Goal: Information Seeking & Learning: Check status

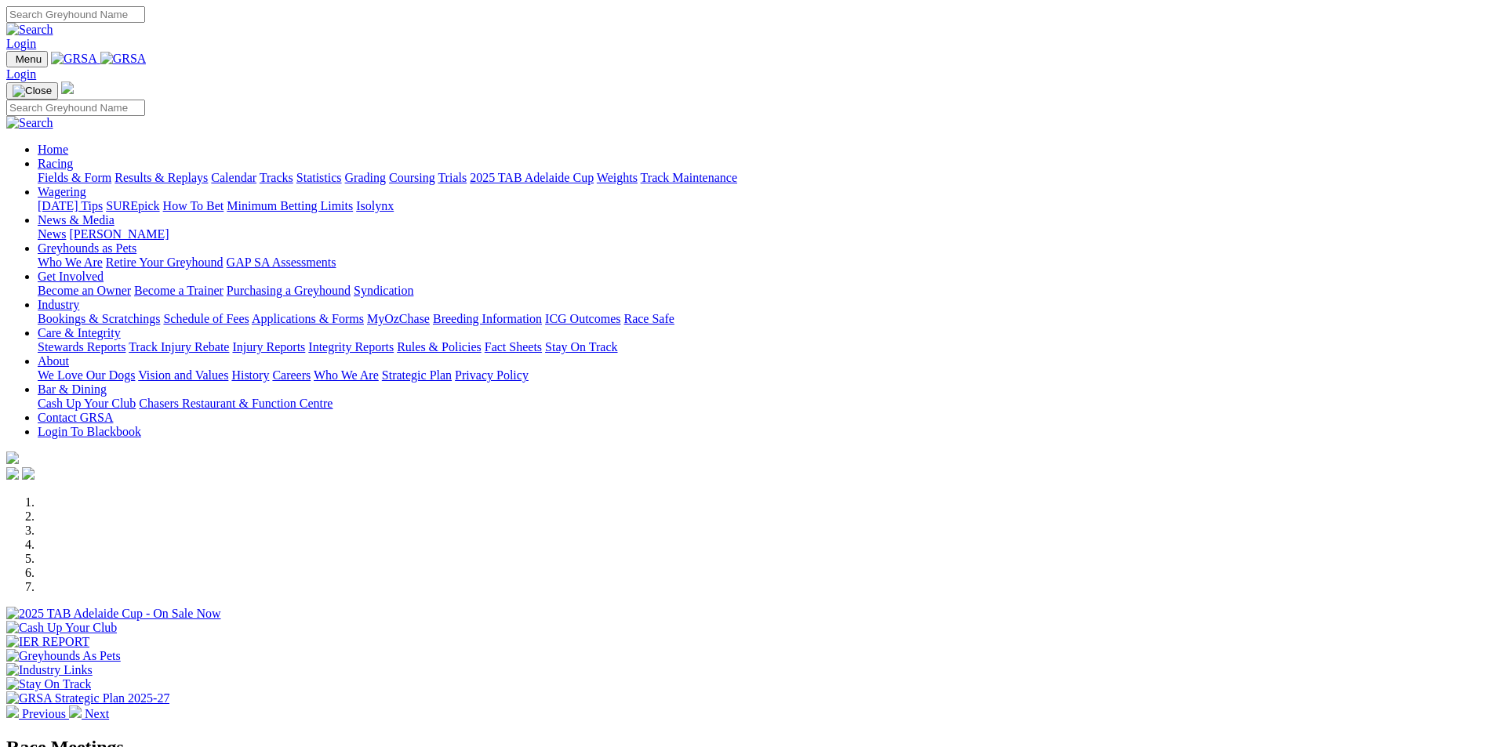
click at [73, 157] on link "Racing" at bounding box center [55, 163] width 35 height 13
click at [208, 171] on link "Results & Replays" at bounding box center [160, 177] width 93 height 13
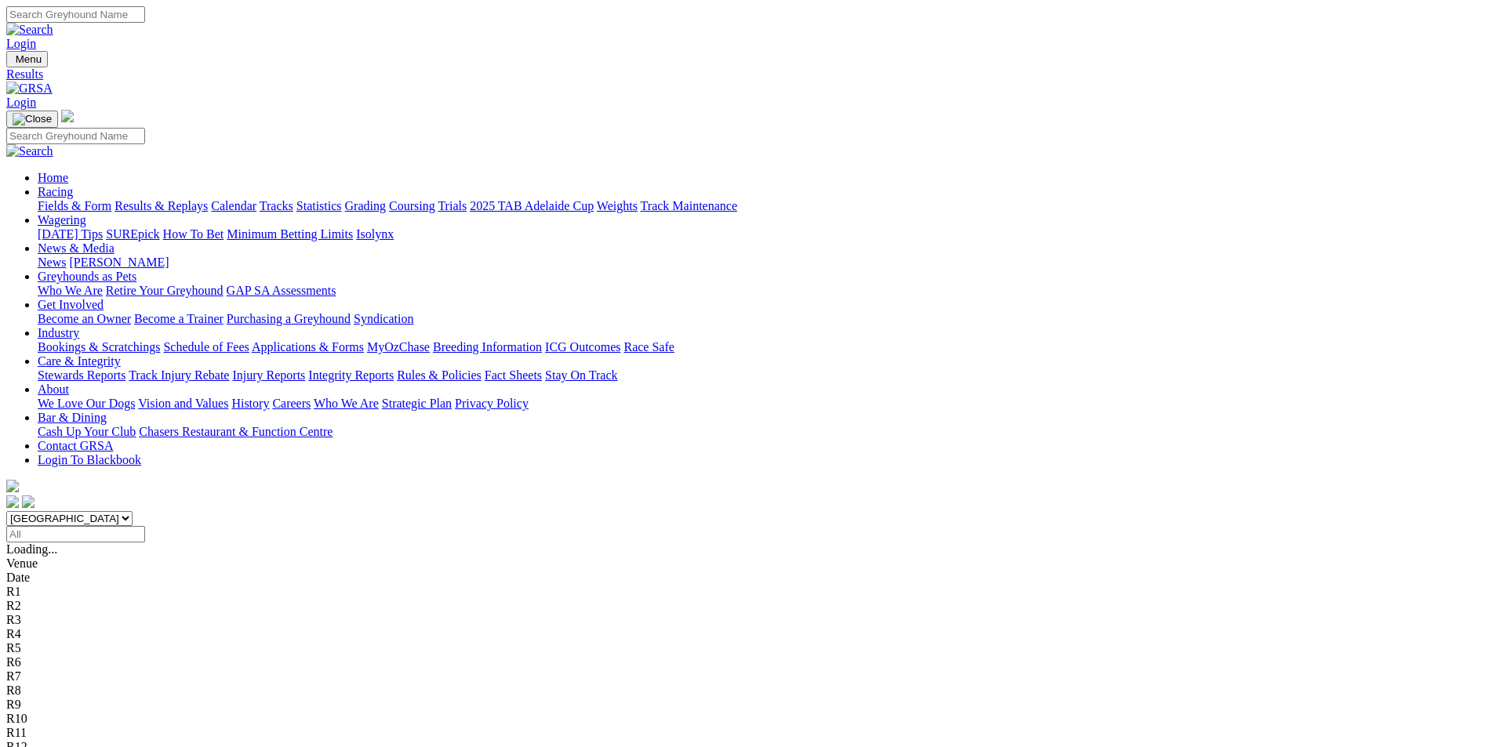
click at [133, 511] on select "South Australia New South Wales Northern Territory Queensland Tasmania Victoria…" at bounding box center [69, 518] width 126 height 15
select select "QLD"
click at [133, 511] on select "South Australia New South Wales Northern Territory Queensland Tasmania Victoria…" at bounding box center [69, 518] width 126 height 15
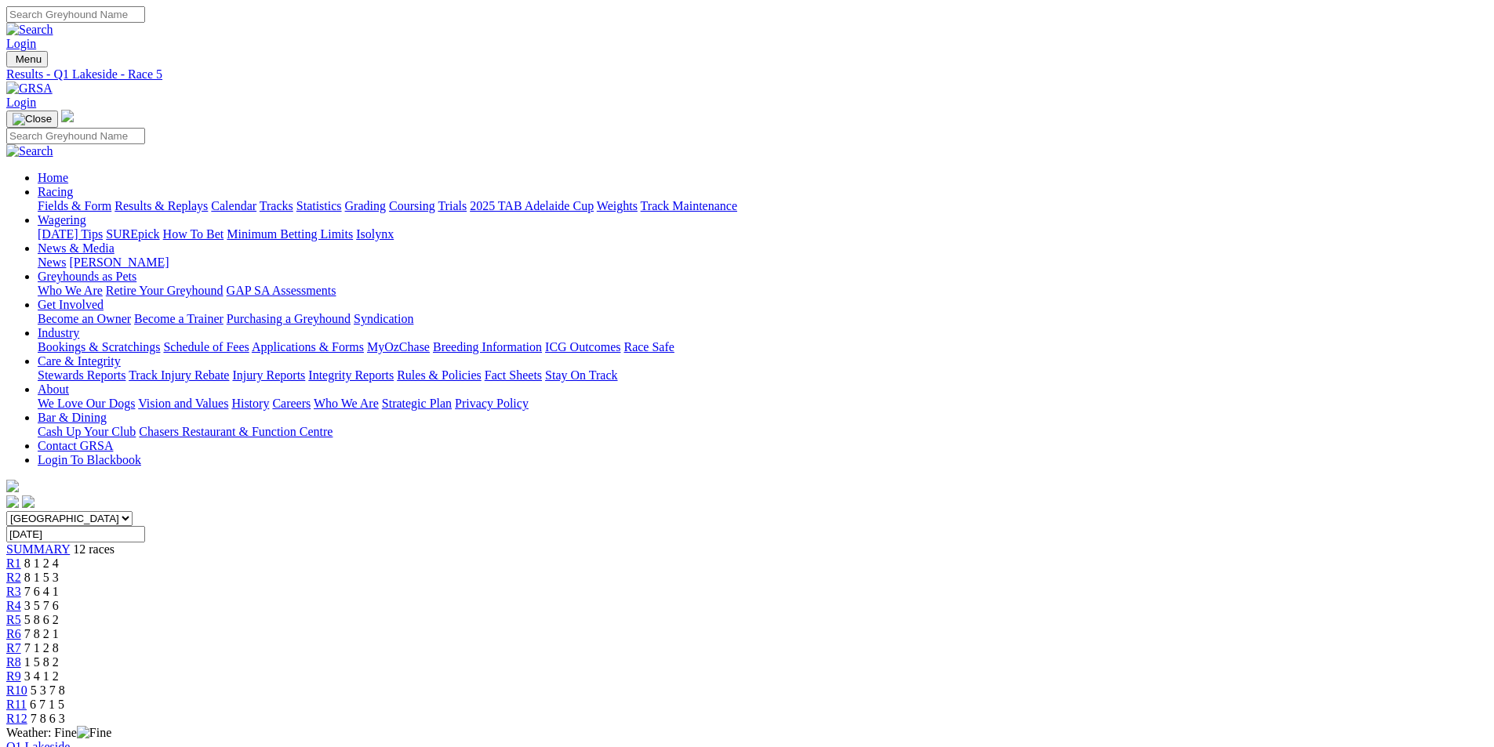
click at [539, 585] on div "R3 7 6 4 1" at bounding box center [746, 592] width 1481 height 14
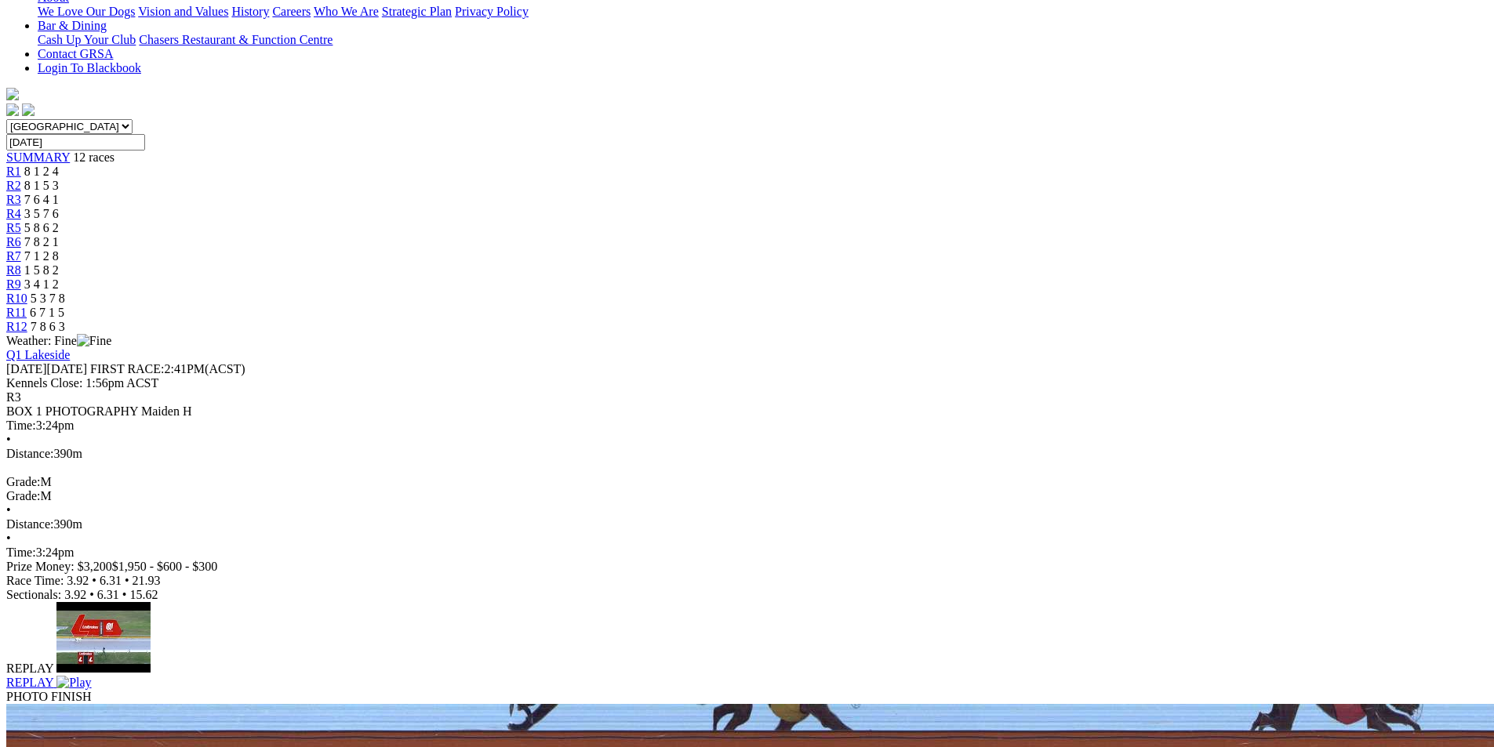
scroll to position [314, 0]
